Goal: Task Accomplishment & Management: Manage account settings

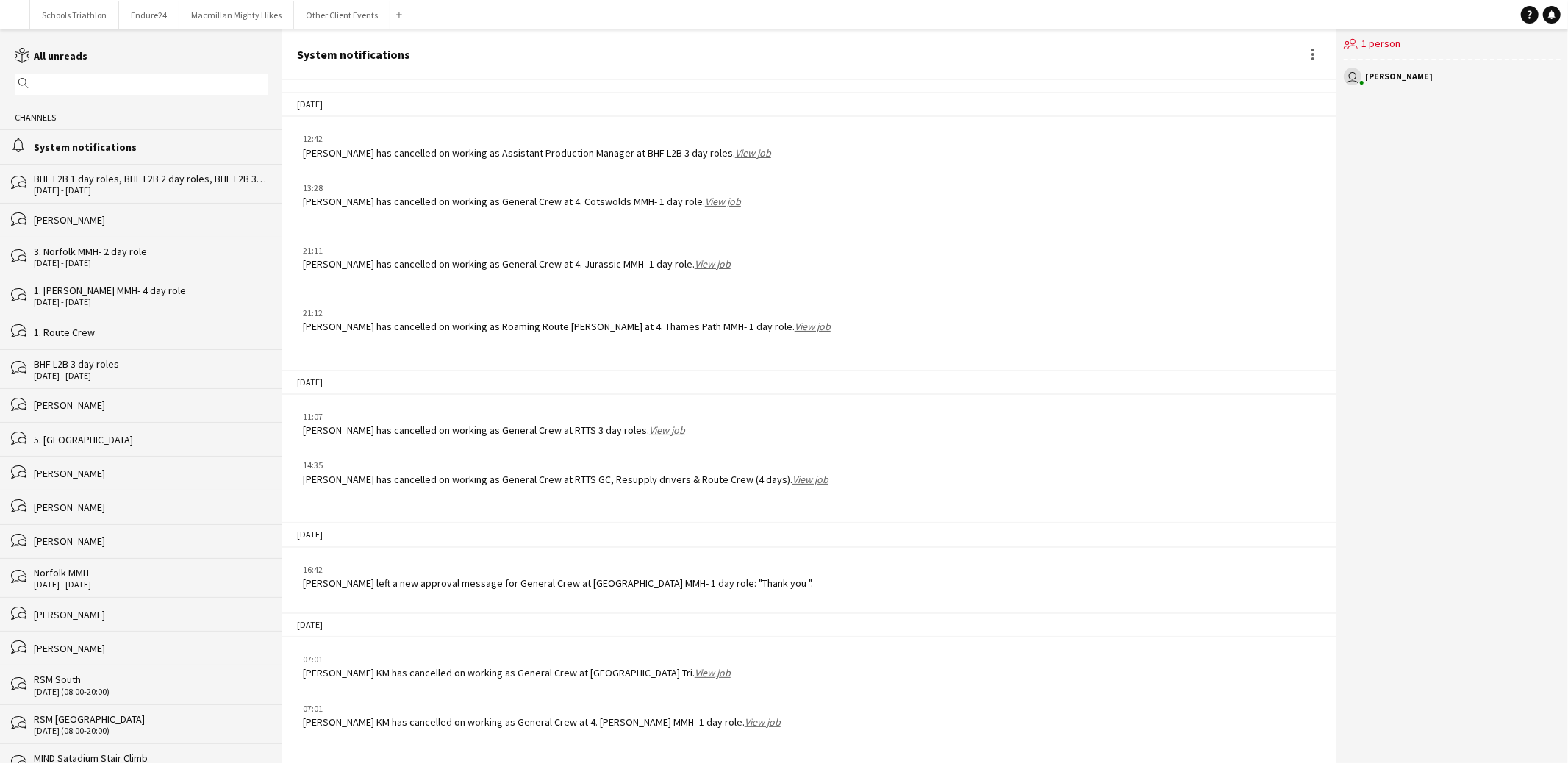
scroll to position [1819, 0]
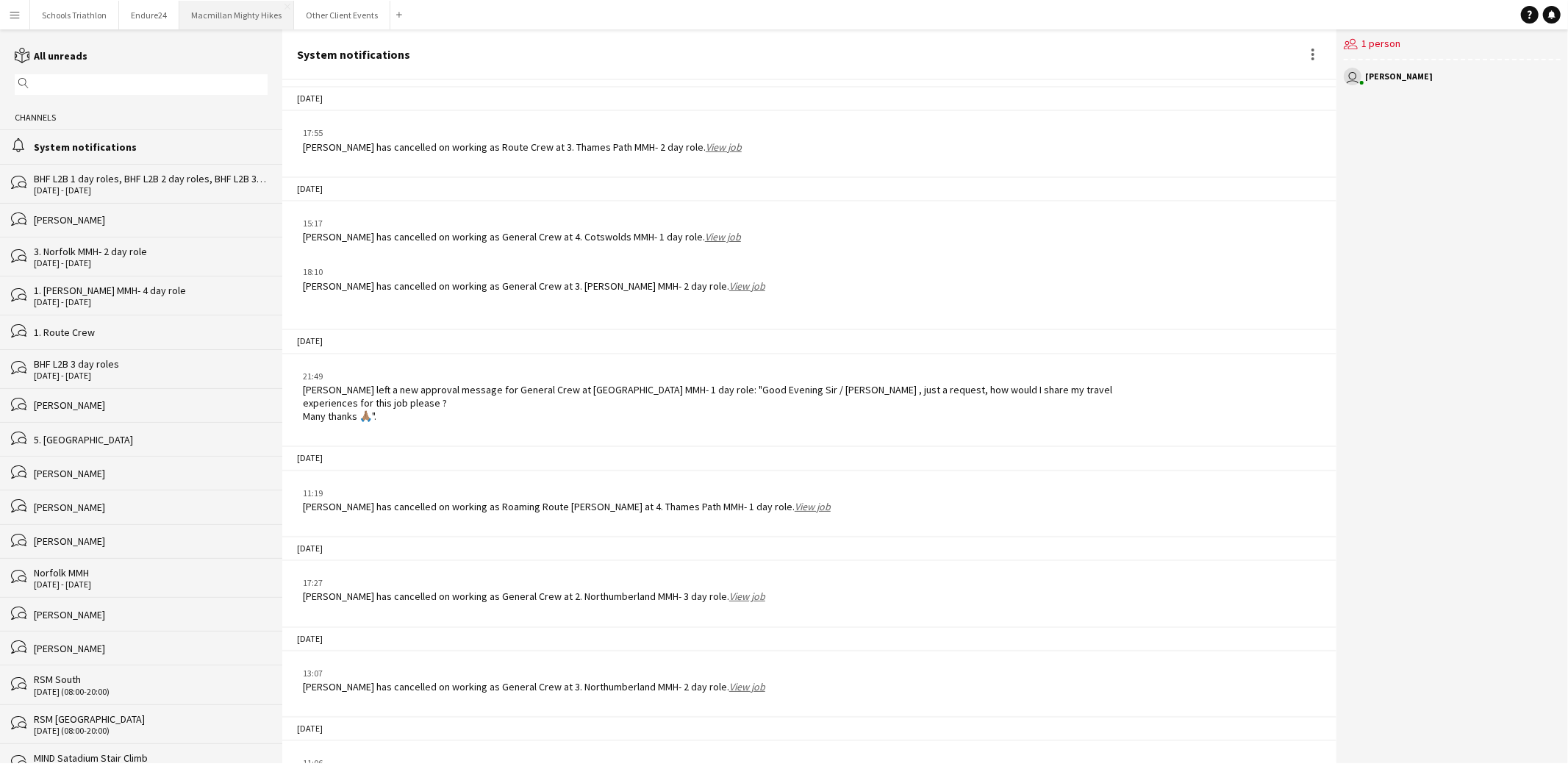
click at [232, 7] on button "Macmillan Mighty Hikes Close" at bounding box center [236, 15] width 115 height 29
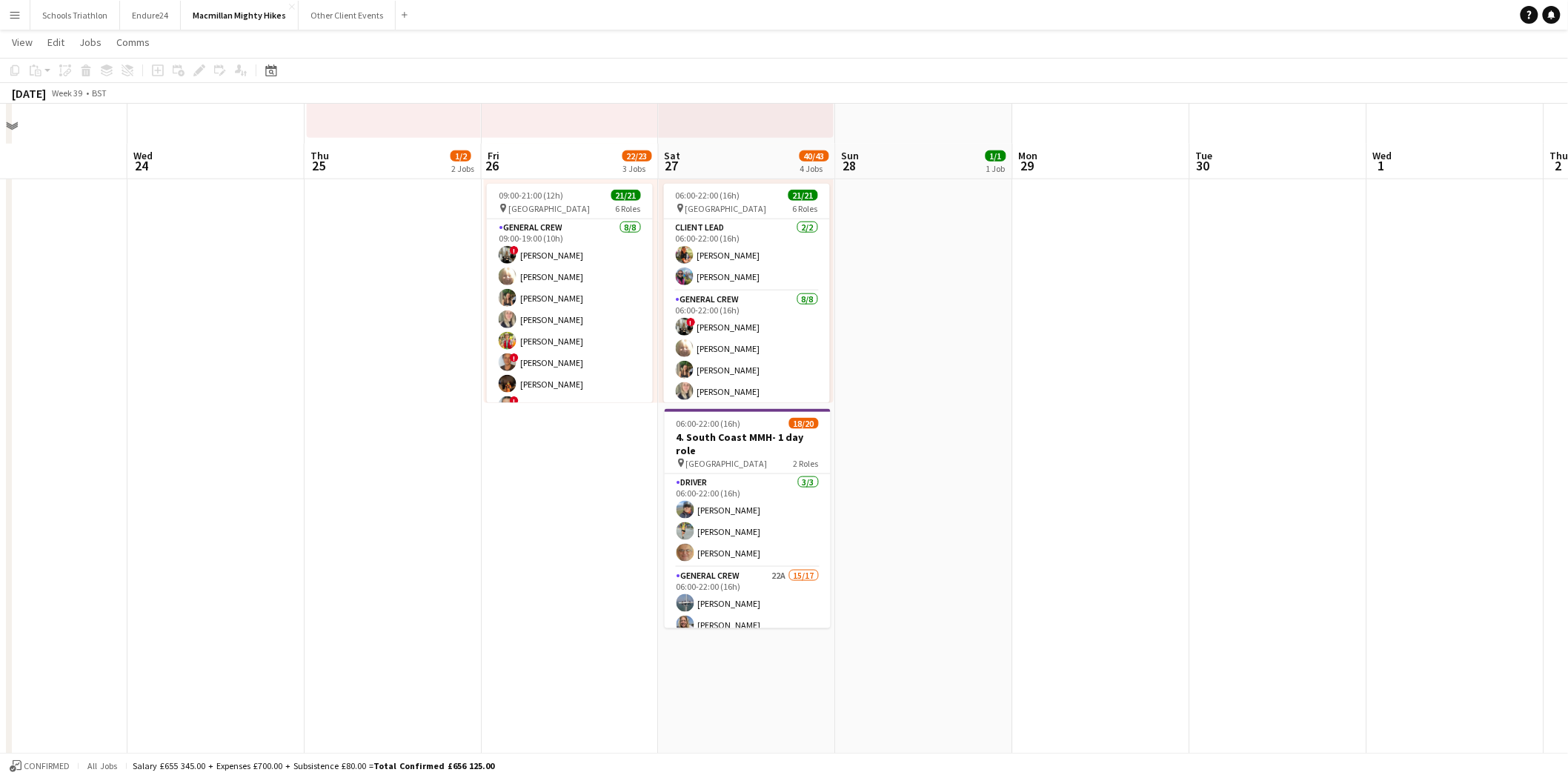
scroll to position [599, 0]
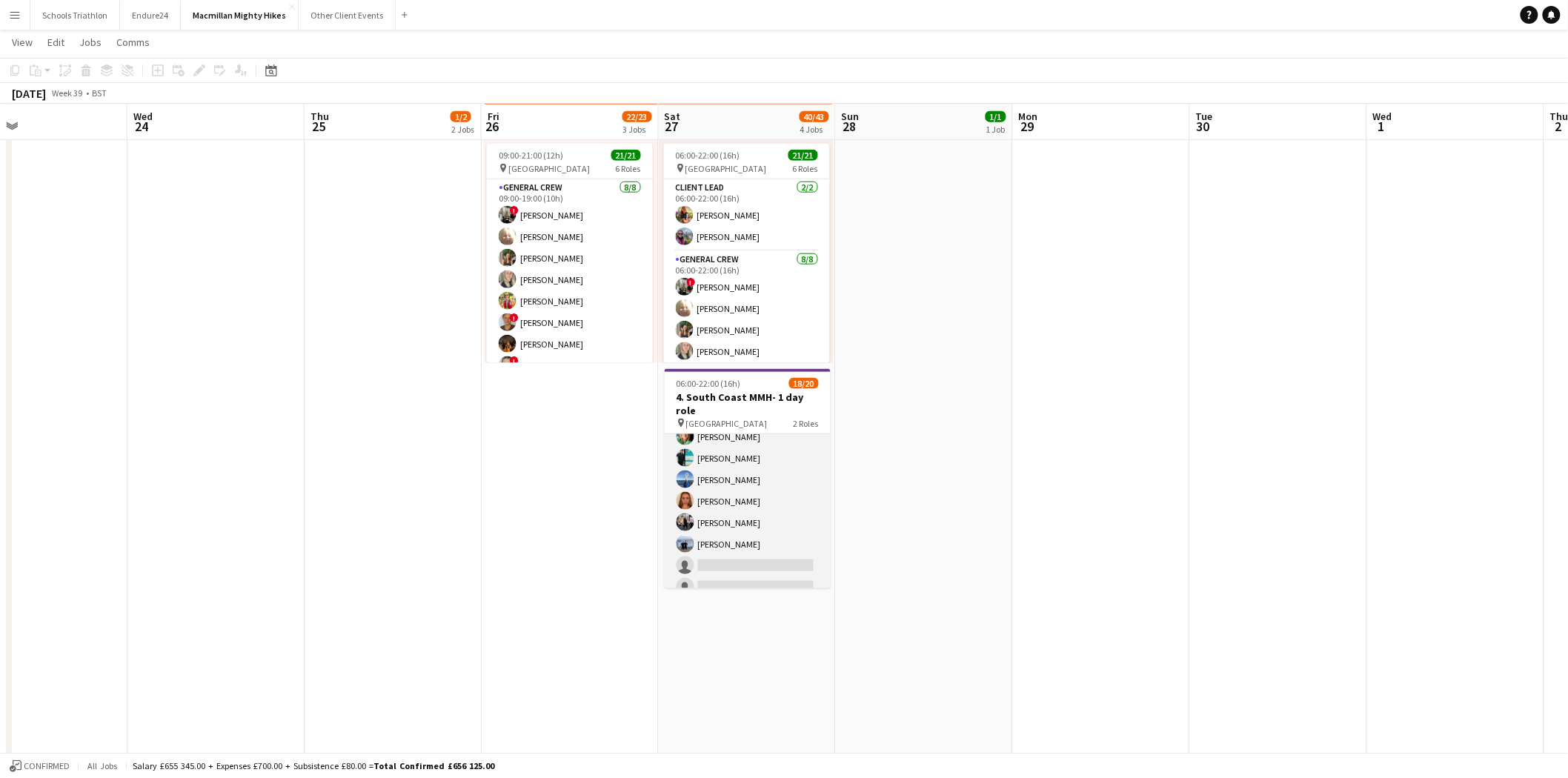
click at [754, 543] on app-card-role "General Crew 22A 15/17 06:00-22:00 (16h) [PERSON_NAME] [PERSON_NAME] [PERSON_NA…" at bounding box center [747, 405] width 166 height 395
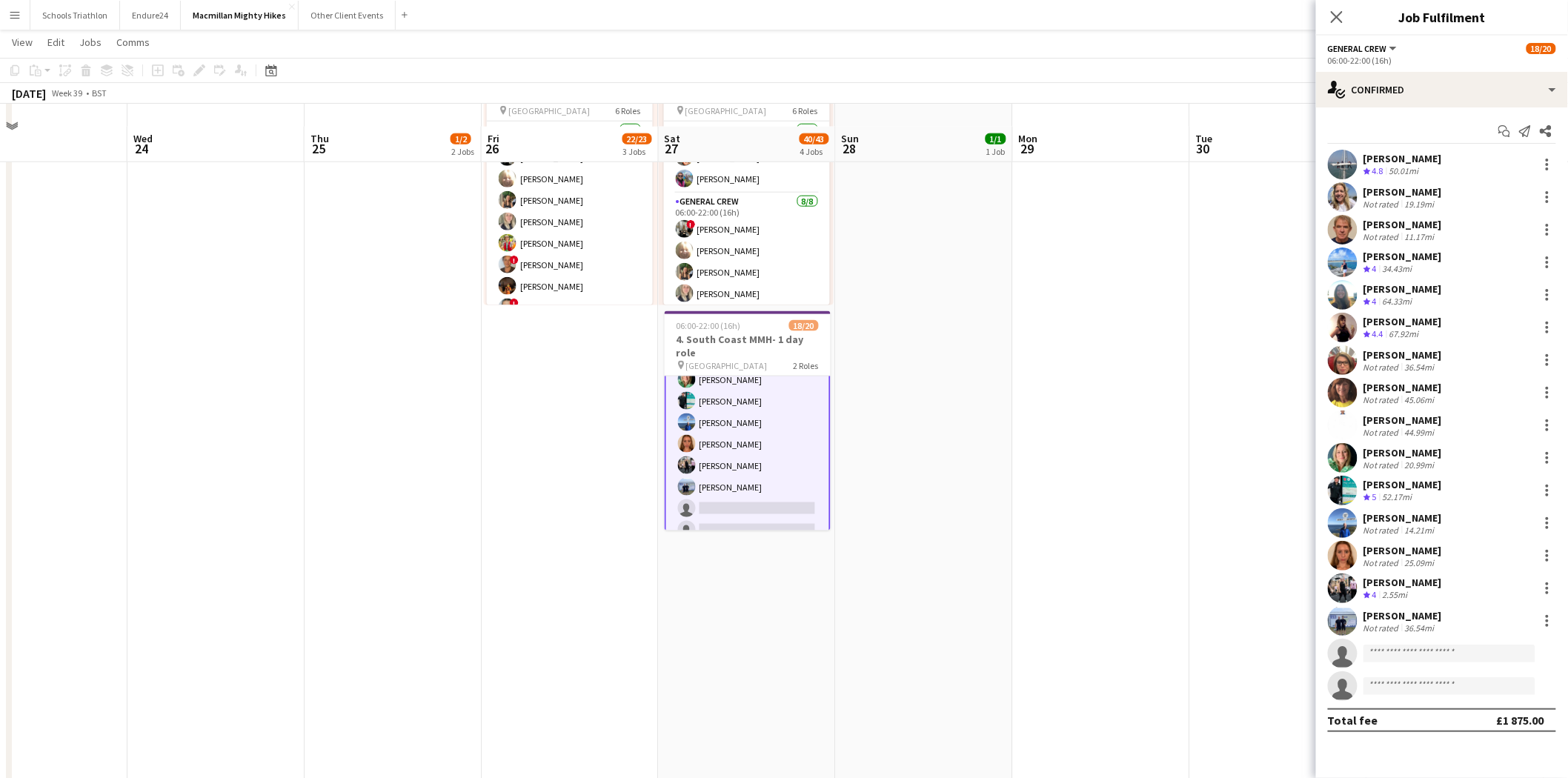
scroll to position [682, 0]
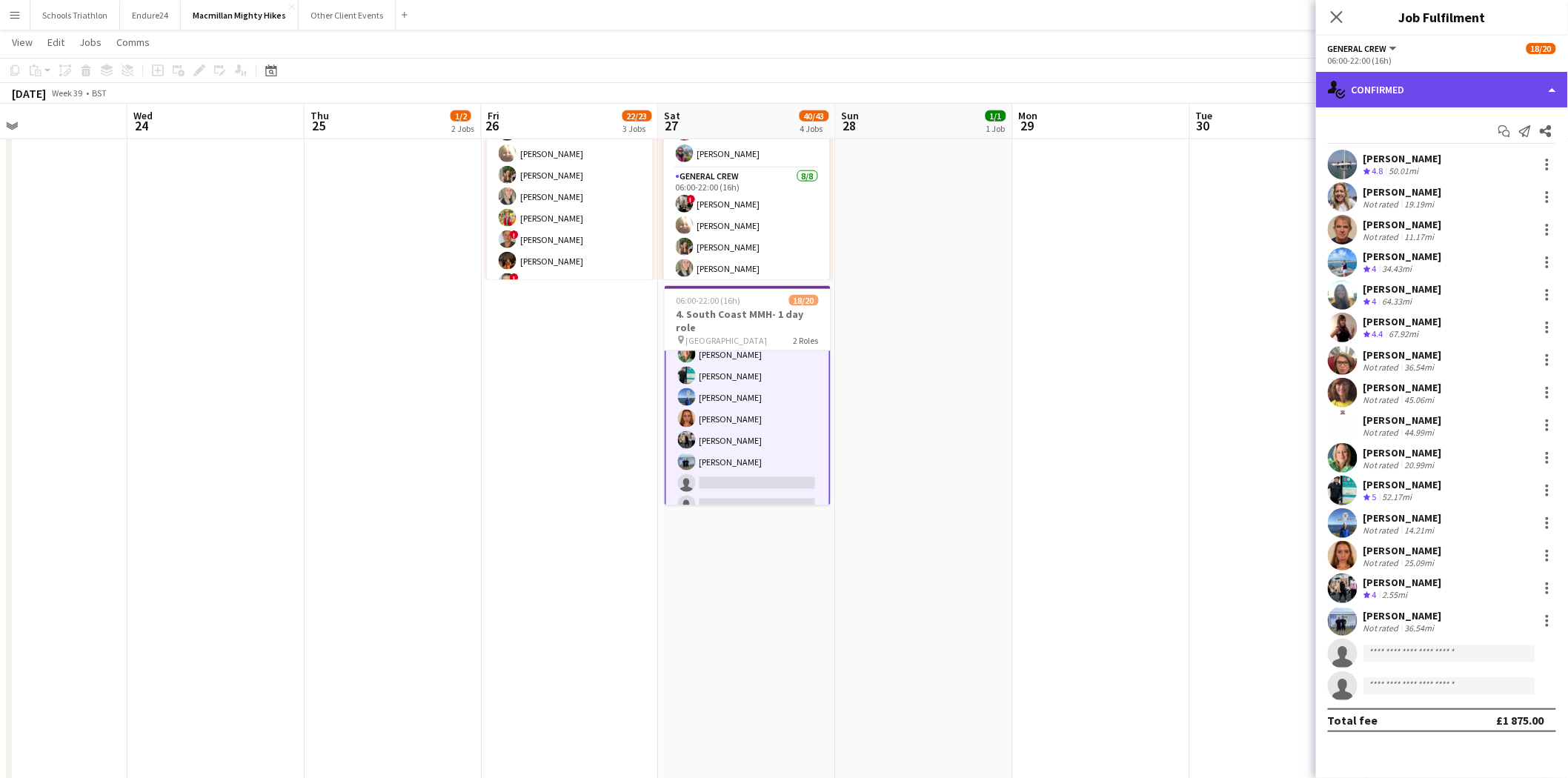
click at [1427, 94] on div "single-neutral-actions-check-2 Confirmed" at bounding box center [1442, 90] width 252 height 35
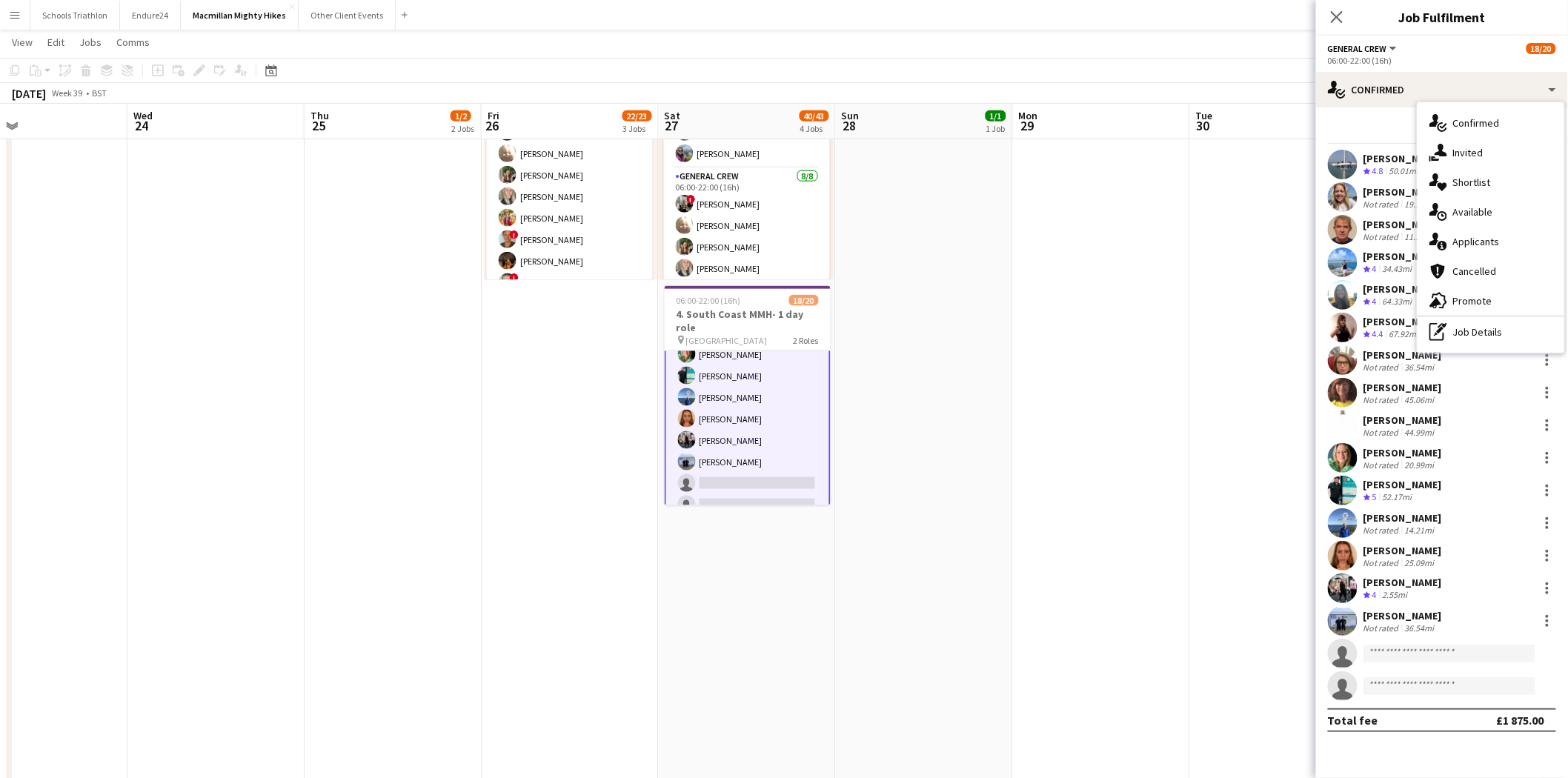
click at [1130, 558] on app-date-cell at bounding box center [1101, 134] width 177 height 1301
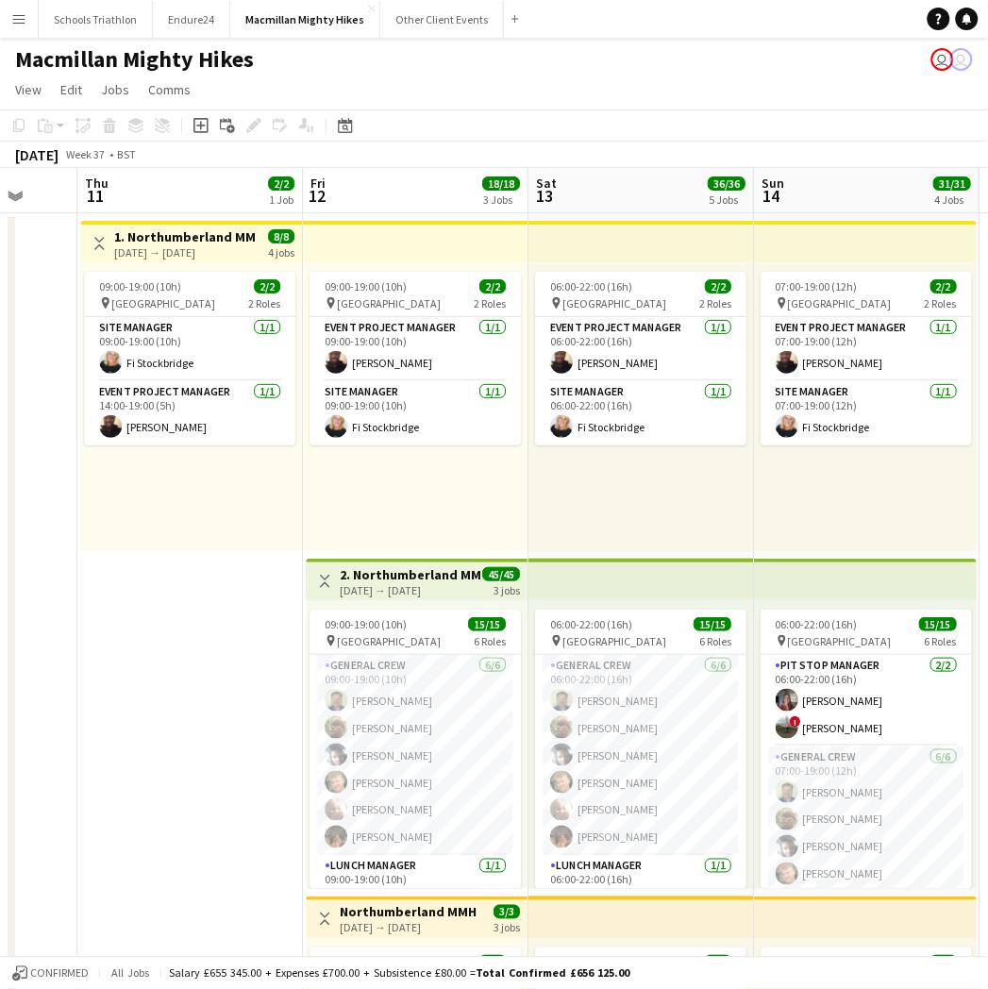
scroll to position [0, 855]
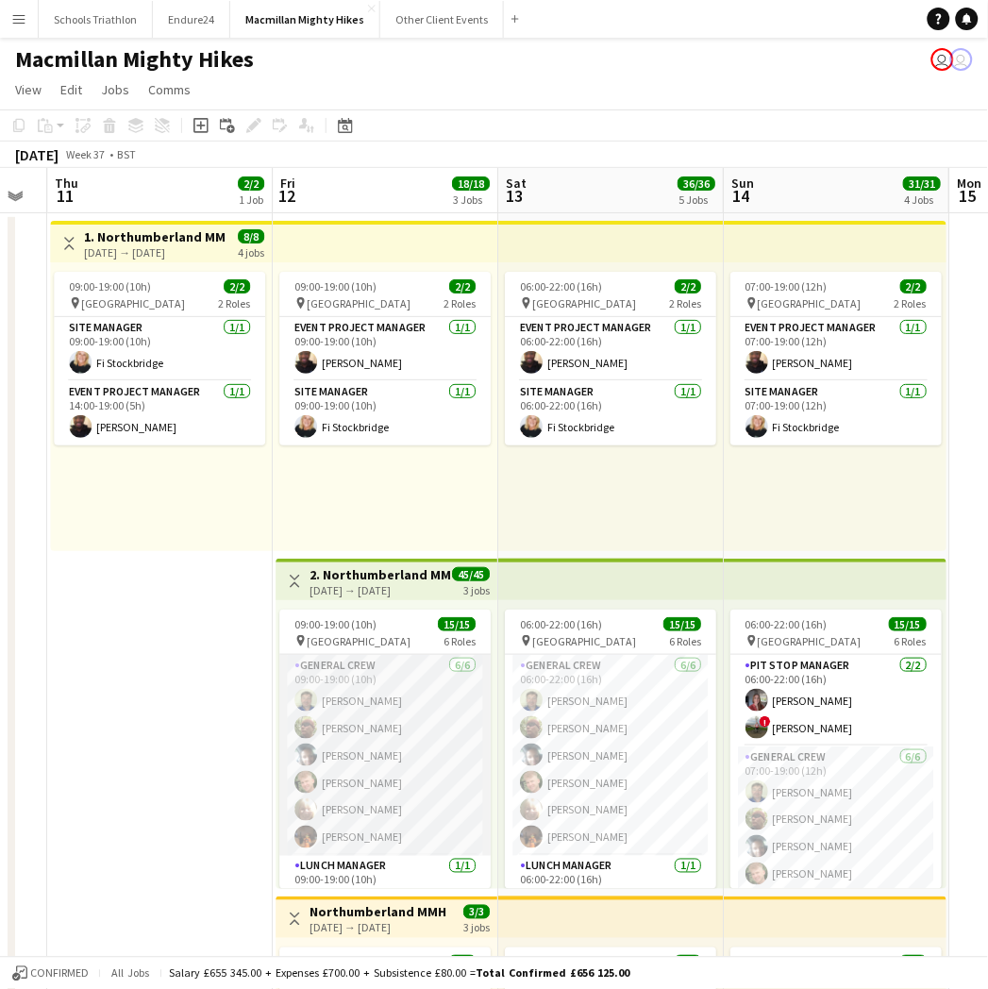
click at [381, 702] on app-card-role "General Crew [DATE] 09:00-19:00 (10h) [PERSON_NAME] [PERSON_NAME] [PERSON_NAME]…" at bounding box center [384, 755] width 211 height 201
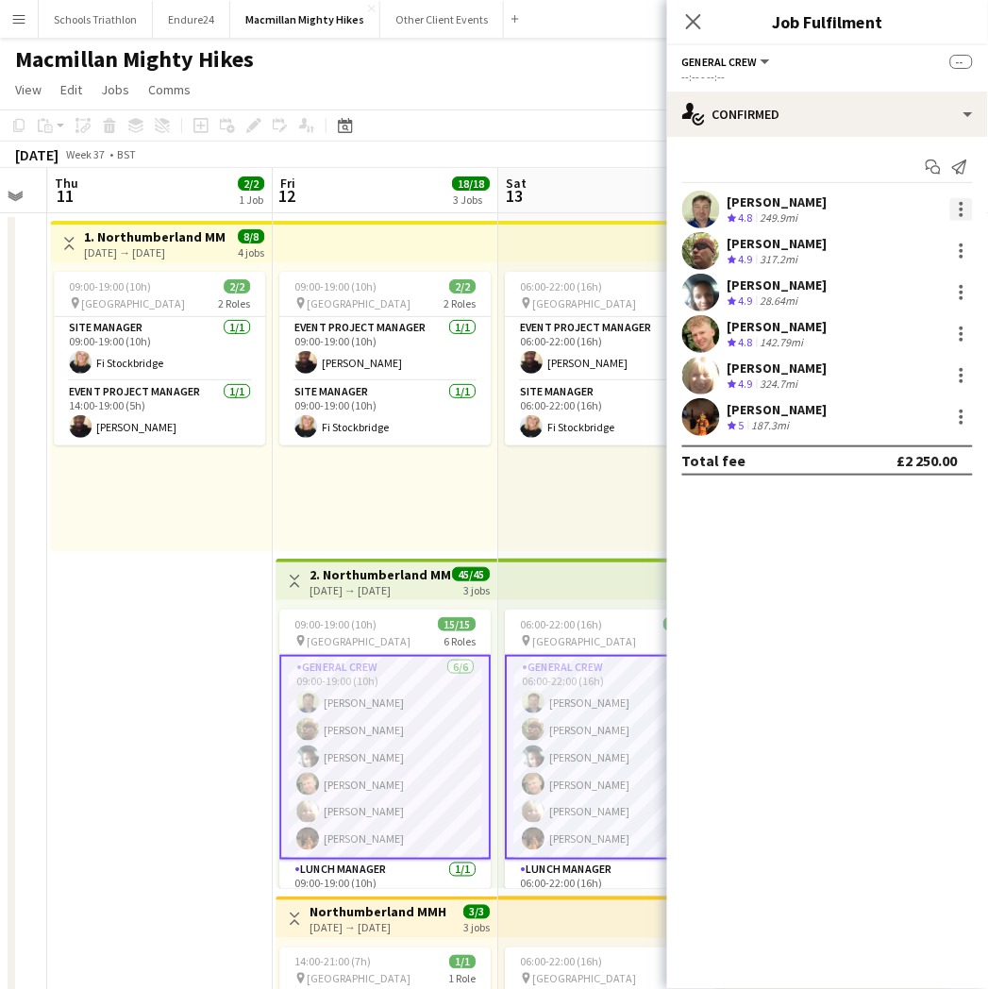
click at [964, 210] on div at bounding box center [961, 209] width 23 height 23
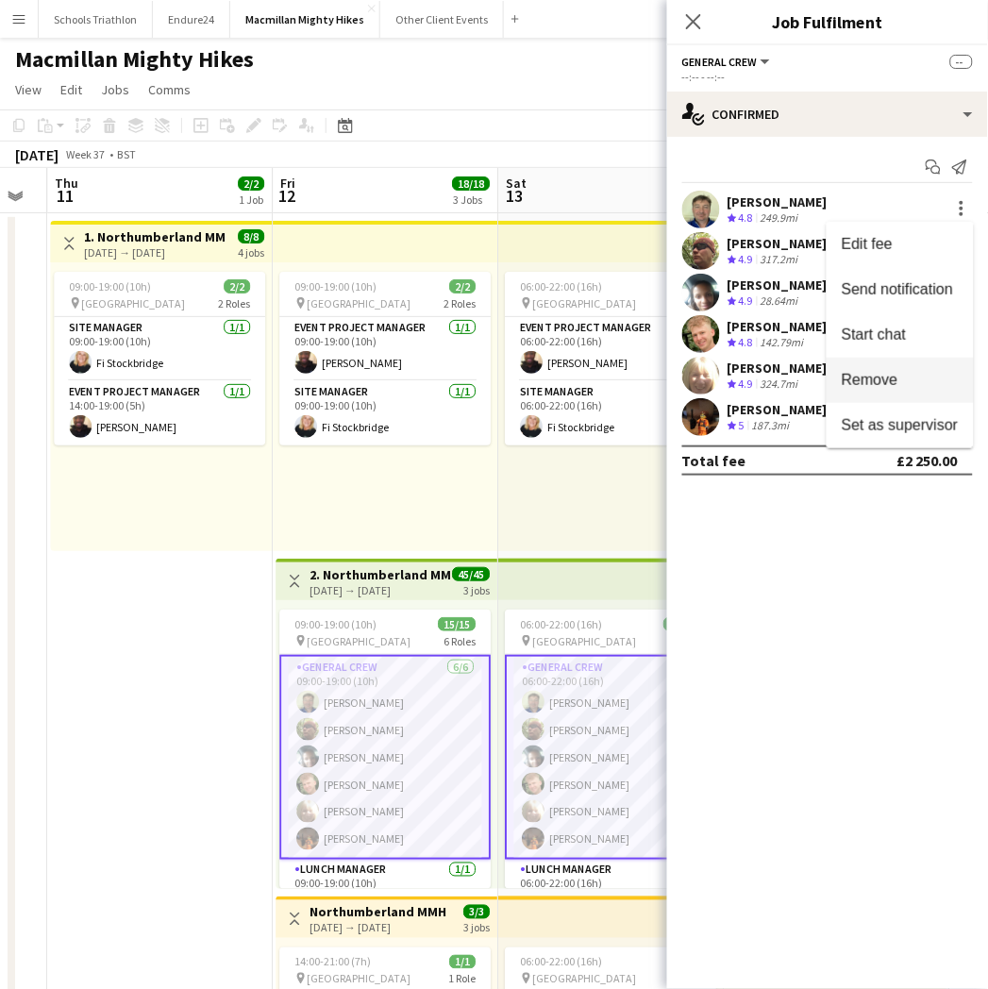
click at [904, 373] on span "Remove" at bounding box center [899, 380] width 117 height 17
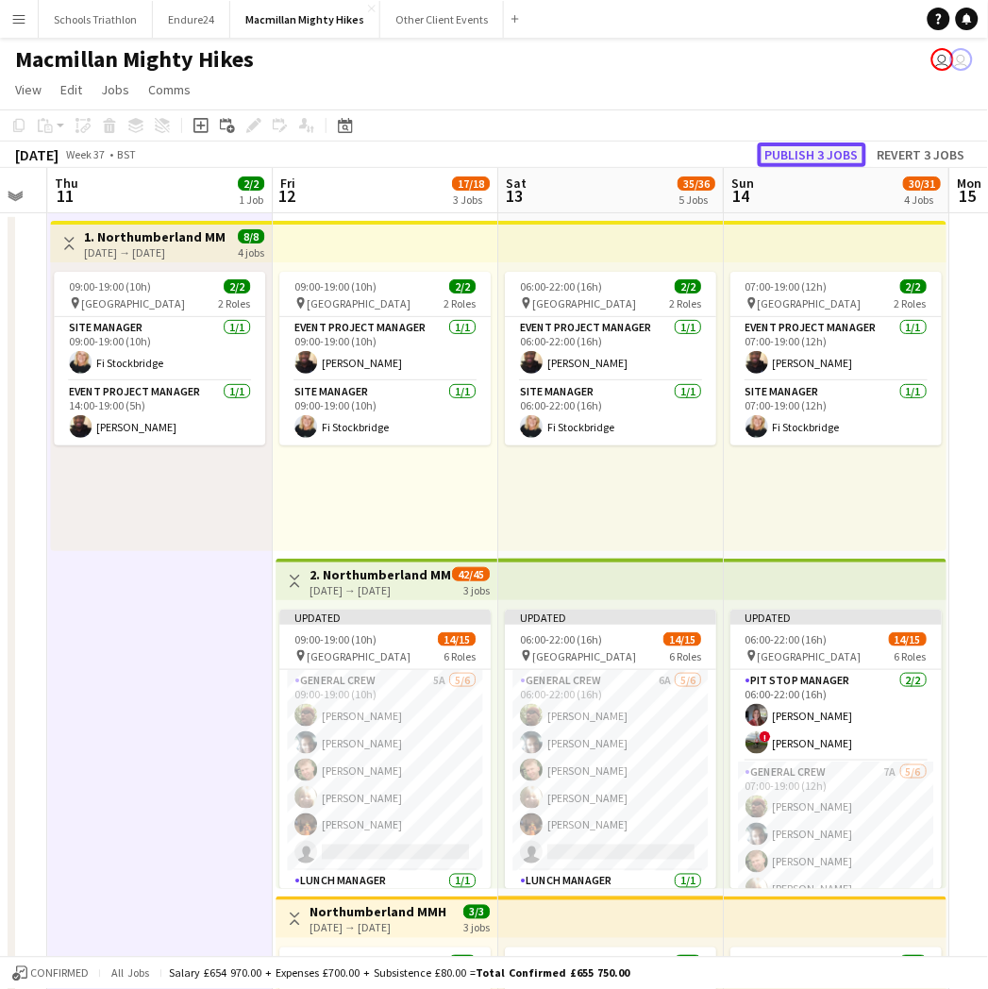
click at [812, 148] on button "Publish 3 jobs" at bounding box center [811, 154] width 108 height 25
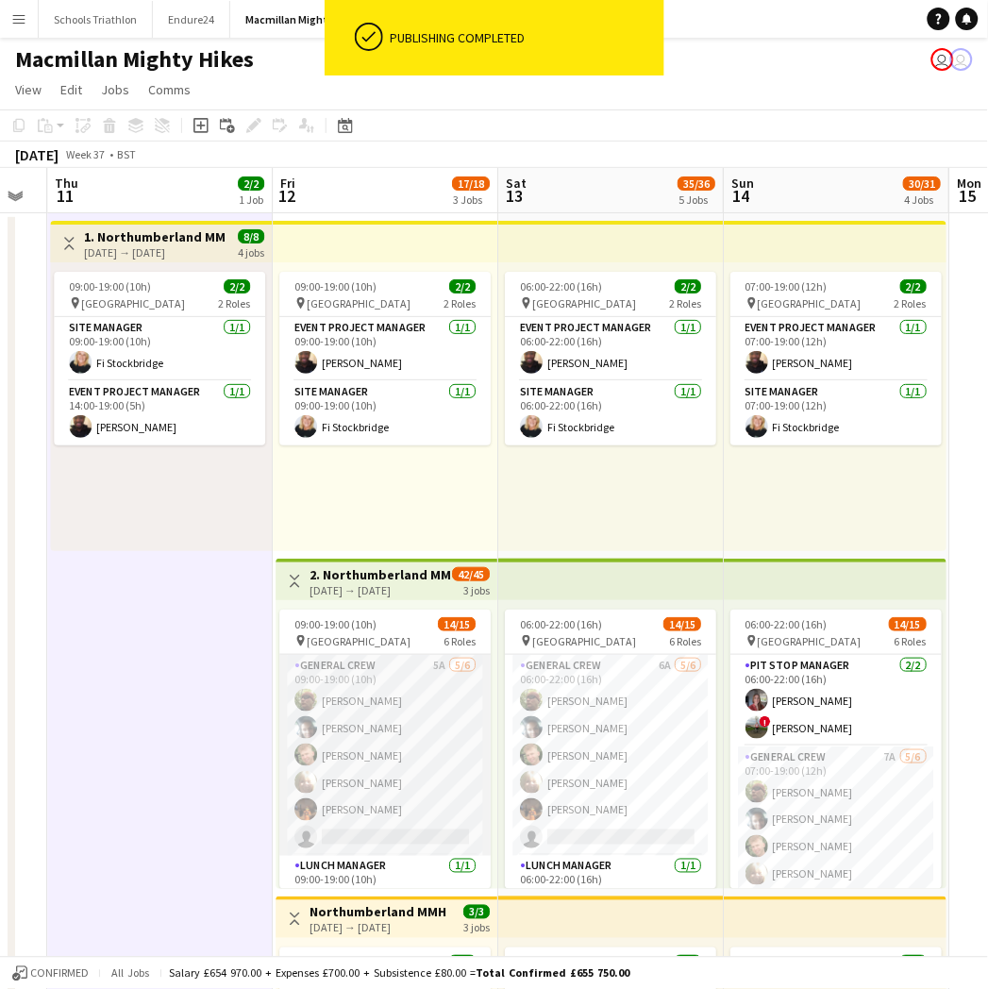
click at [387, 824] on app-card-role "General Crew 5A [DATE] 09:00-19:00 (10h) [PERSON_NAME] [PERSON_NAME] [PERSON_NA…" at bounding box center [384, 755] width 211 height 201
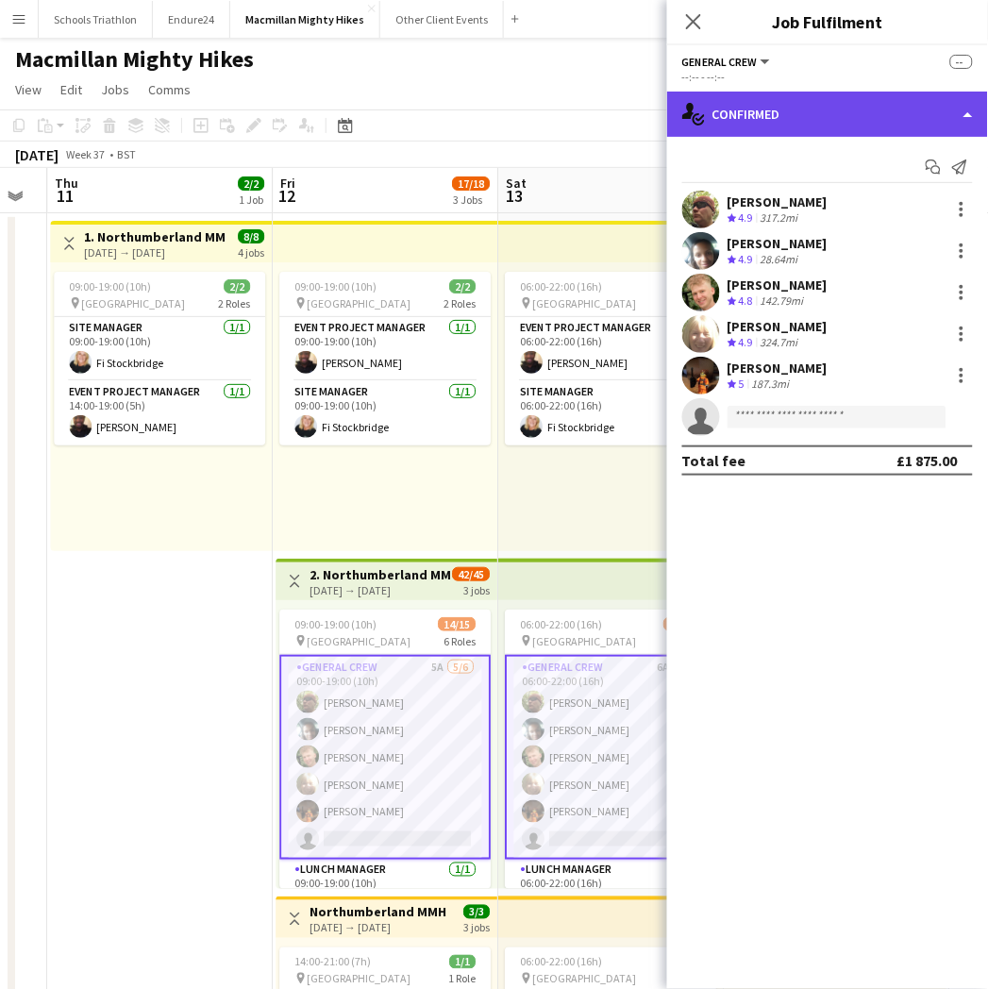
click at [859, 109] on div "single-neutral-actions-check-2 Confirmed" at bounding box center [827, 114] width 321 height 45
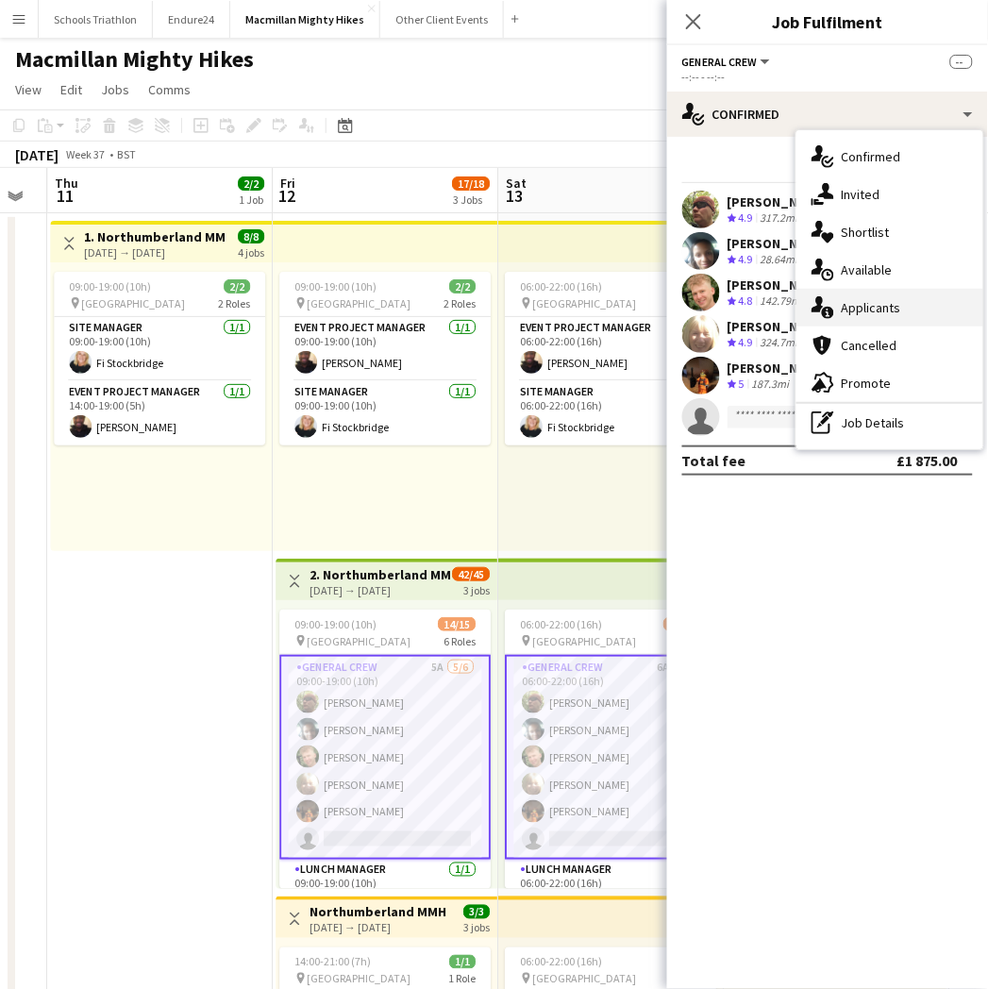
click at [907, 294] on div "single-neutral-actions-information Applicants" at bounding box center [889, 308] width 187 height 38
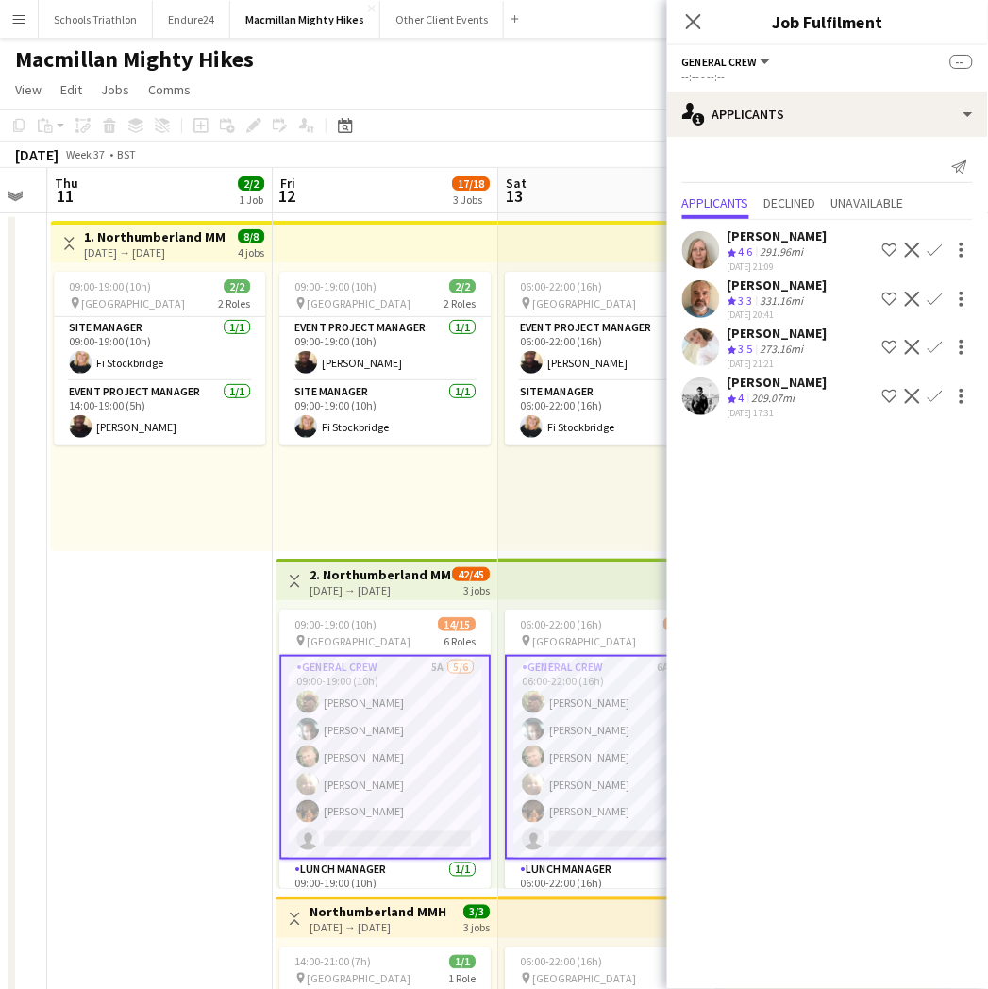
click at [509, 528] on div "06:00-22:00 (16h) 2/2 pin Northumberland 2 Roles Event Project Manager [DATE] 0…" at bounding box center [610, 406] width 225 height 289
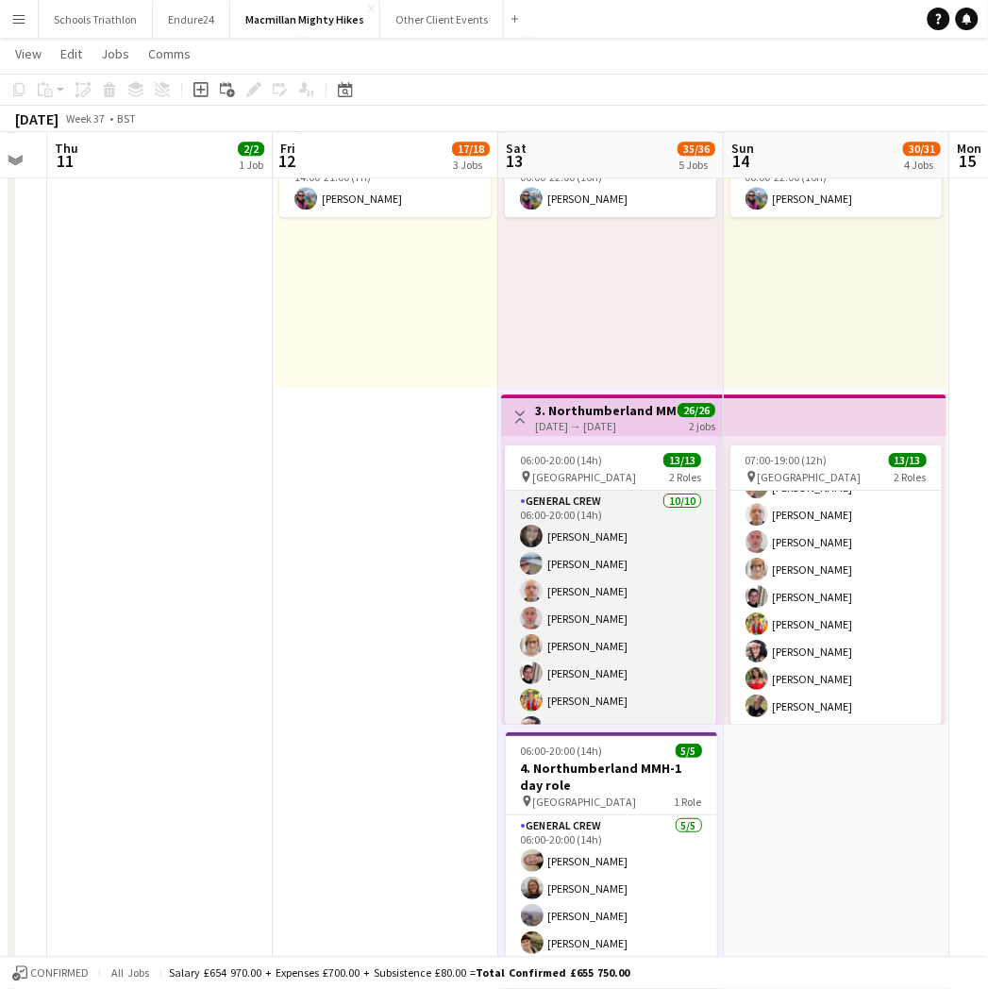
scroll to position [0, 0]
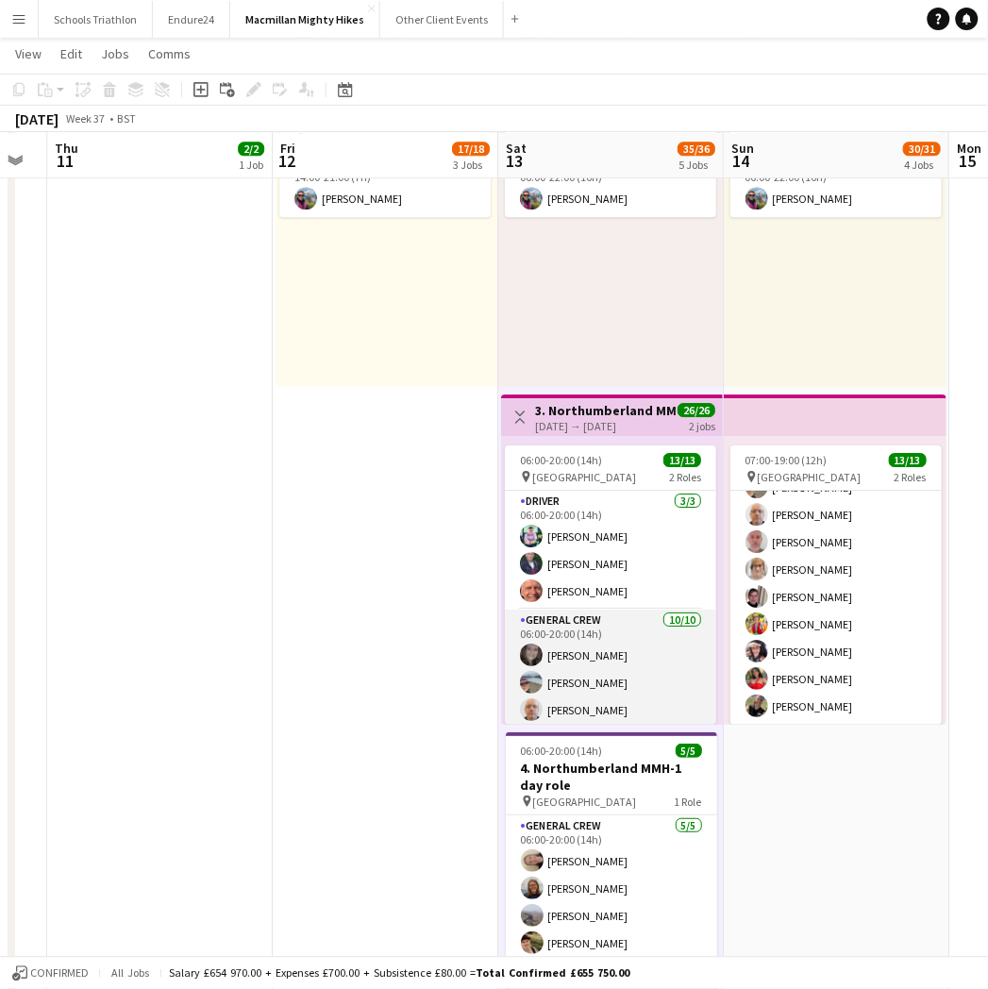
click at [609, 664] on app-card-role "General Crew [DATE] 06:00-20:00 (14h) [PERSON_NAME] [PERSON_NAME] [PERSON_NAME]…" at bounding box center [610, 764] width 211 height 310
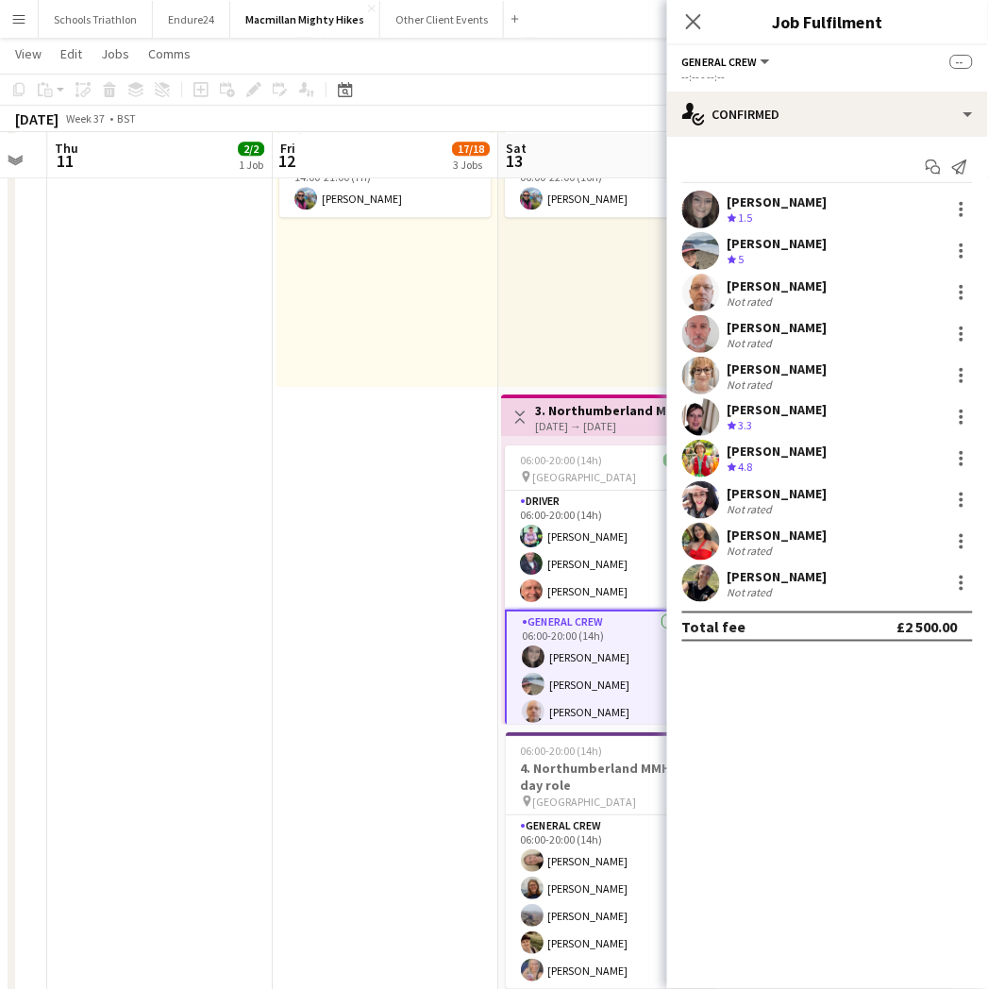
scroll to position [196, 0]
click at [804, 209] on div "[PERSON_NAME] Crew rating 1.5 31mi" at bounding box center [827, 210] width 321 height 38
